Goal: Transaction & Acquisition: Download file/media

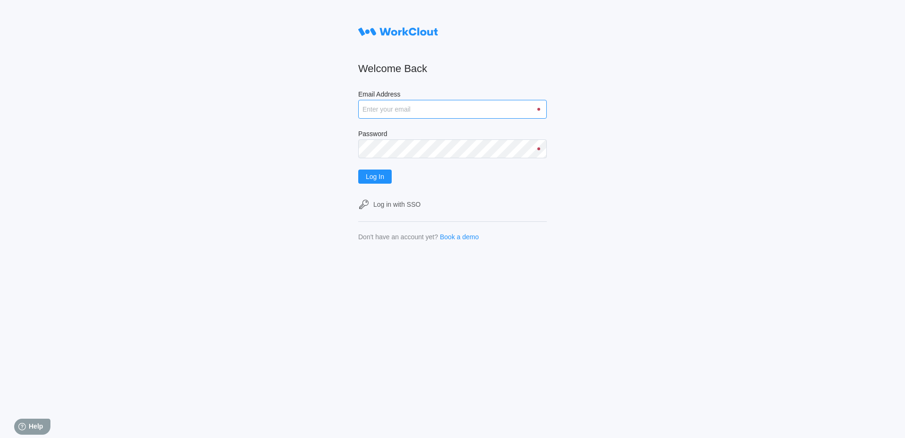
click at [393, 108] on input "Email Address" at bounding box center [452, 109] width 189 height 19
click at [377, 108] on input "Email Address" at bounding box center [452, 109] width 189 height 19
type input "[EMAIL_ADDRESS][DOMAIN_NAME]"
click at [358, 170] on button "Log In" at bounding box center [374, 177] width 33 height 14
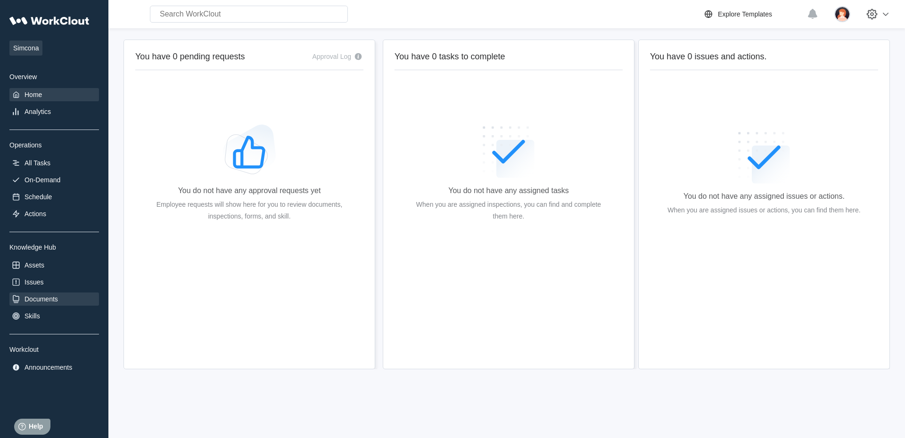
click at [35, 298] on div "Documents" at bounding box center [41, 299] width 33 height 8
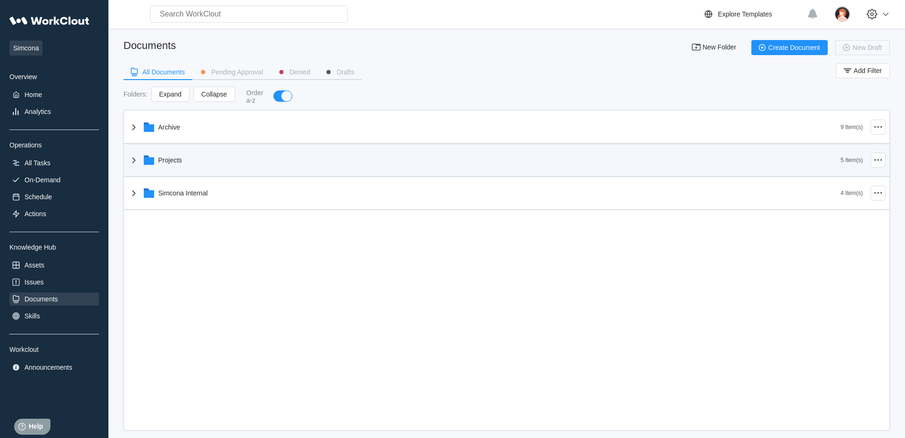
click at [257, 172] on div "Projects" at bounding box center [484, 160] width 713 height 25
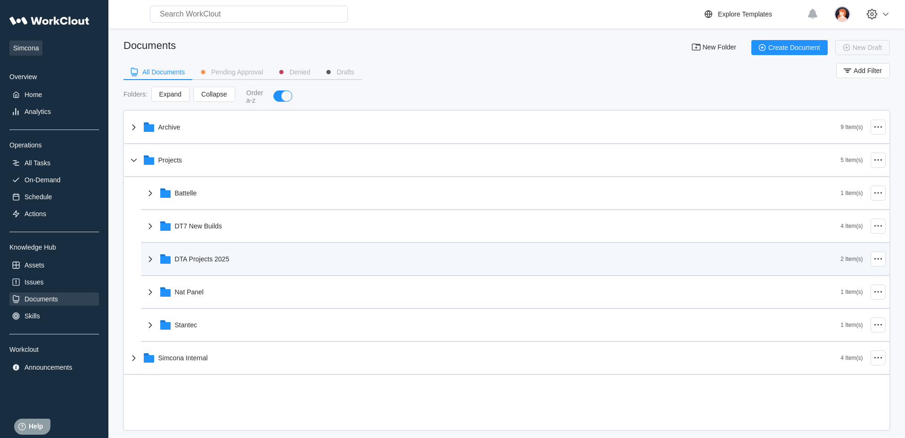
click at [233, 248] on div "DTA Projects 2025" at bounding box center [493, 259] width 696 height 25
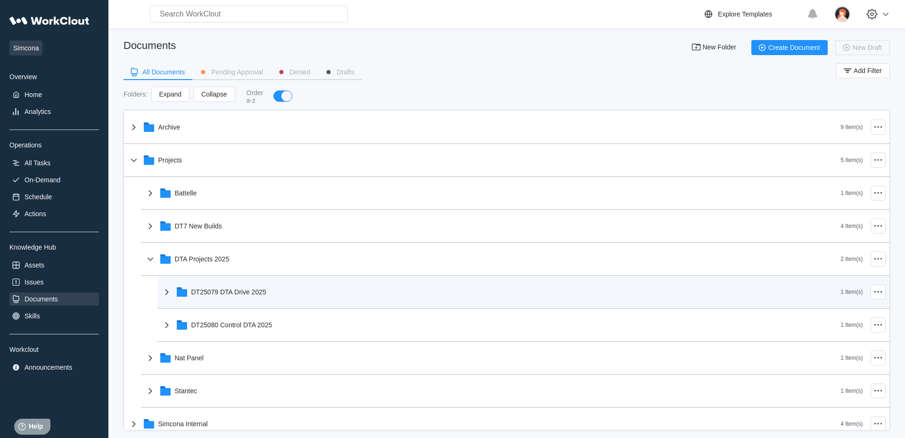
click at [243, 286] on div "DT25079 DTA Drive 2025" at bounding box center [501, 292] width 680 height 25
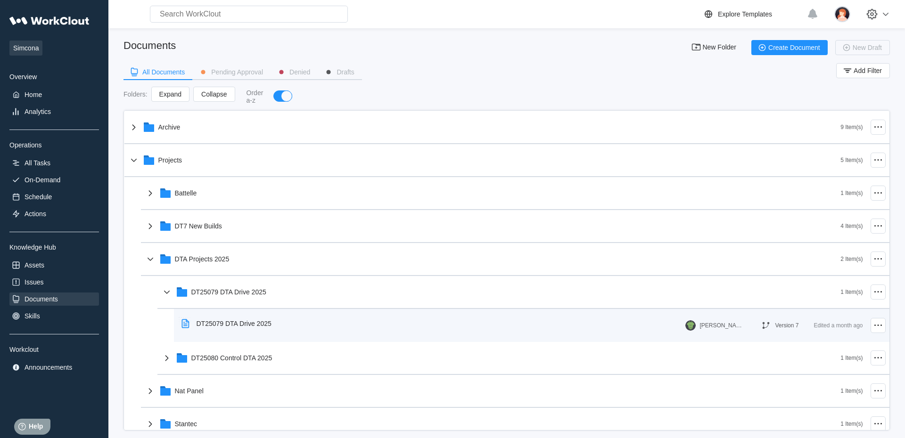
click at [253, 313] on div "DT25079 DTA Drive 2025 Jesse Martin Version 7 Edited a month ago" at bounding box center [531, 325] width 715 height 33
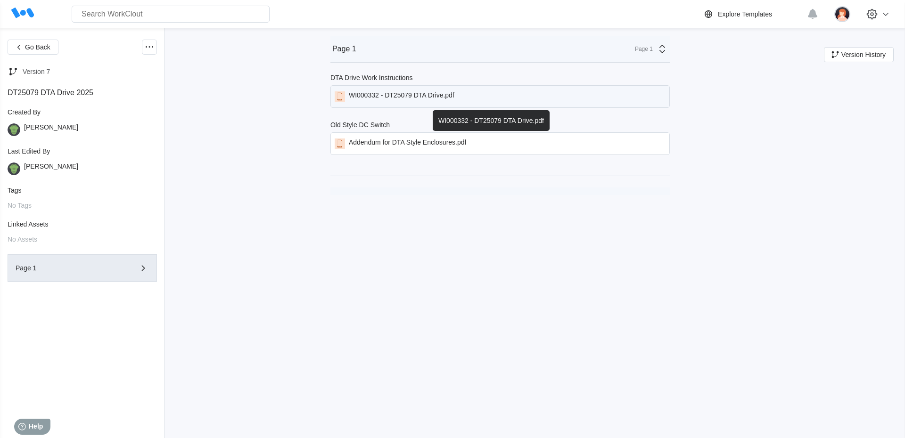
click at [409, 93] on div "WI000332 - DT25079 DTA Drive.pdf" at bounding box center [402, 96] width 106 height 10
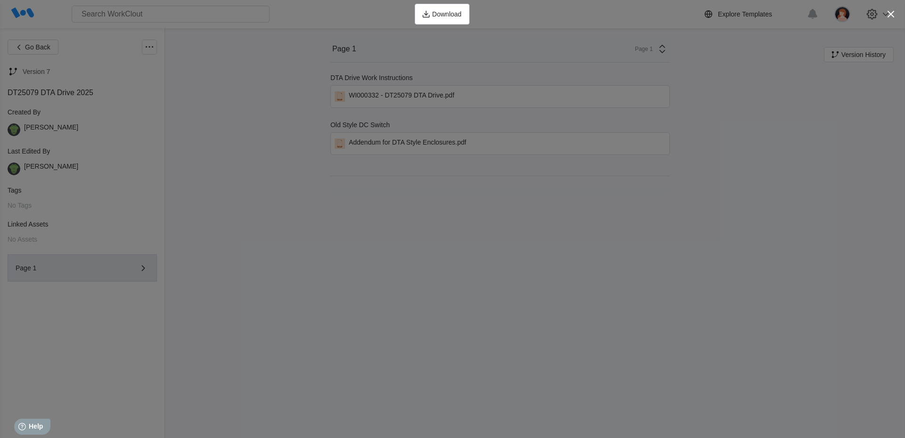
click at [330, 23] on div "Download" at bounding box center [452, 14] width 905 height 28
click at [891, 16] on icon "button" at bounding box center [890, 14] width 13 height 13
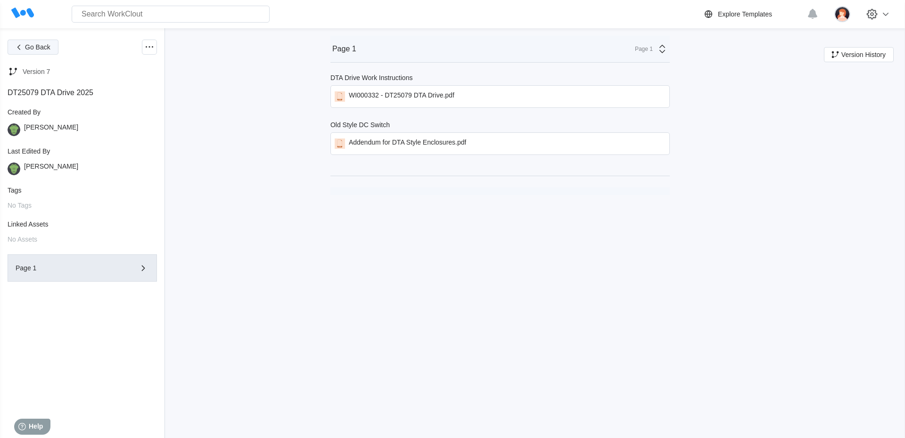
click at [50, 42] on button "Go Back" at bounding box center [33, 47] width 51 height 15
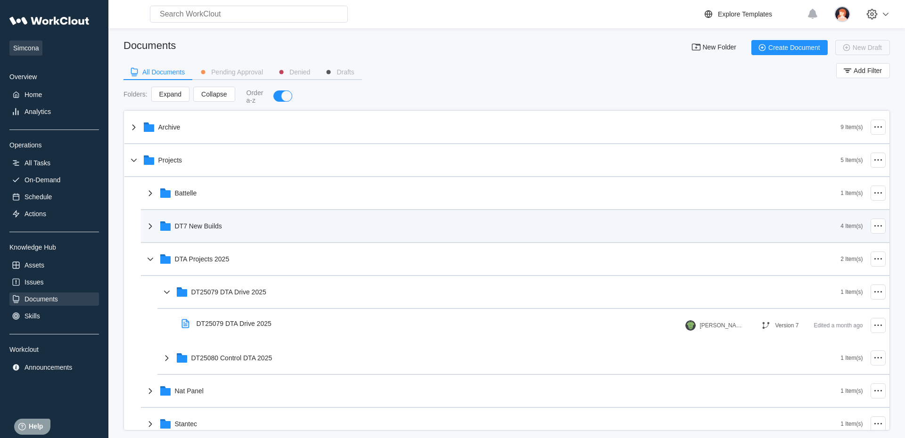
click at [237, 238] on div "DT7 New Builds" at bounding box center [493, 226] width 696 height 25
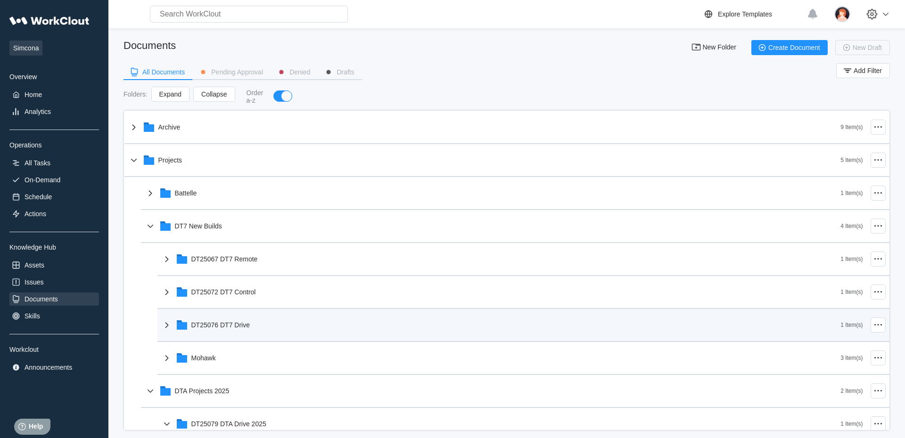
click at [230, 318] on div "DT25076 DT7 Drive" at bounding box center [501, 325] width 680 height 25
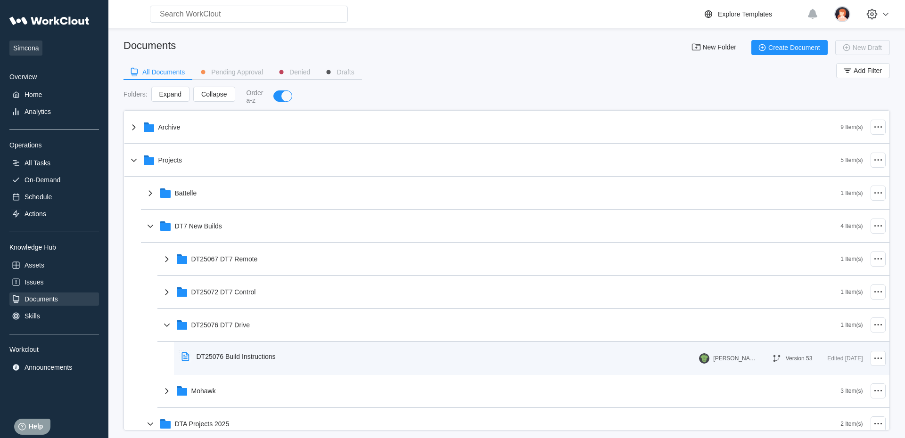
click at [236, 361] on div "DT25076 Build Instructions" at bounding box center [236, 357] width 79 height 8
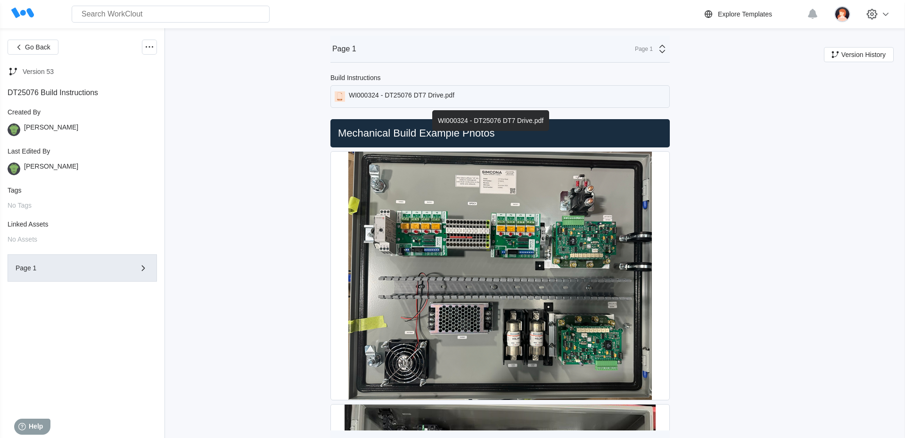
click at [410, 98] on div "WI000324 - DT25076 DT7 Drive.pdf" at bounding box center [402, 96] width 106 height 10
